Goal: Transaction & Acquisition: Purchase product/service

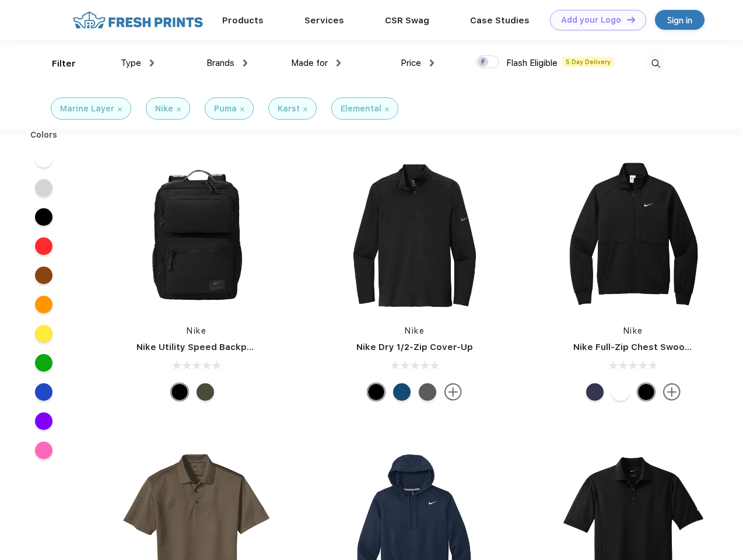
scroll to position [1, 0]
click at [593, 20] on link "Add your Logo Design Tool" at bounding box center [598, 20] width 96 height 20
click at [0, 0] on div "Design Tool" at bounding box center [0, 0] width 0 height 0
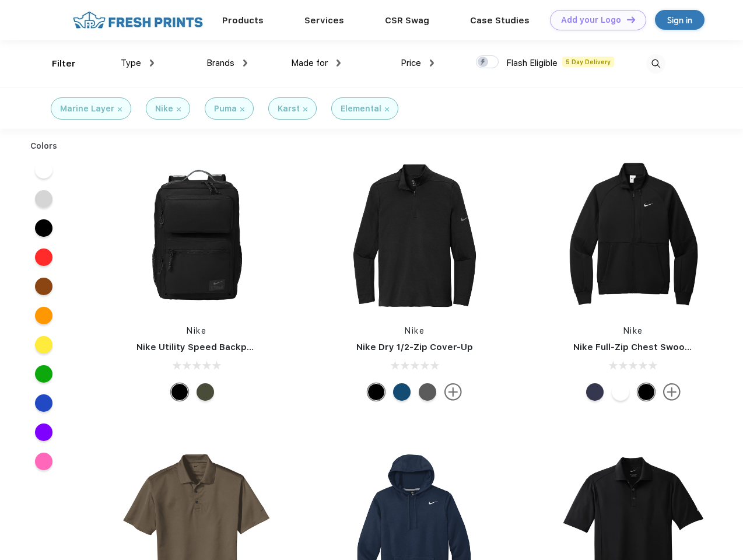
click at [625, 19] on link "Add your Logo Design Tool" at bounding box center [598, 20] width 96 height 20
click at [56, 64] on div "Filter" at bounding box center [64, 63] width 24 height 13
click at [138, 63] on span "Type" at bounding box center [131, 63] width 20 height 10
click at [227, 63] on span "Brands" at bounding box center [220, 63] width 28 height 10
click at [316, 63] on span "Made for" at bounding box center [309, 63] width 37 height 10
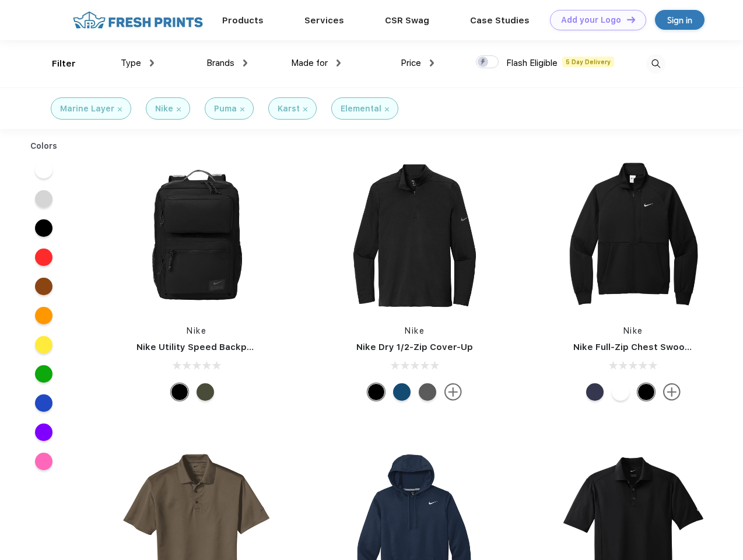
click at [417, 63] on span "Price" at bounding box center [410, 63] width 20 height 10
click at [487, 62] on div at bounding box center [487, 61] width 23 height 13
click at [483, 62] on input "checkbox" at bounding box center [480, 59] width 8 height 8
click at [655, 64] on img at bounding box center [655, 63] width 19 height 19
